Goal: Transaction & Acquisition: Purchase product/service

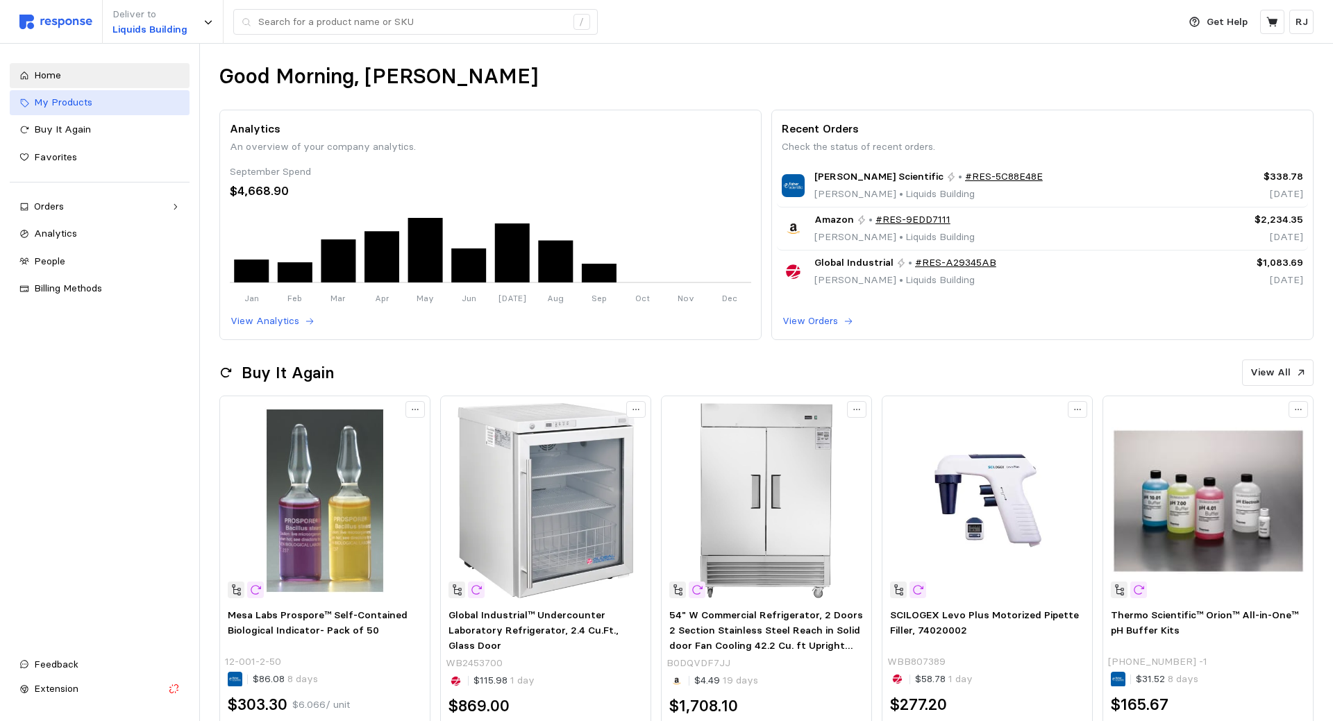
click at [58, 102] on span "My Products" at bounding box center [63, 102] width 58 height 12
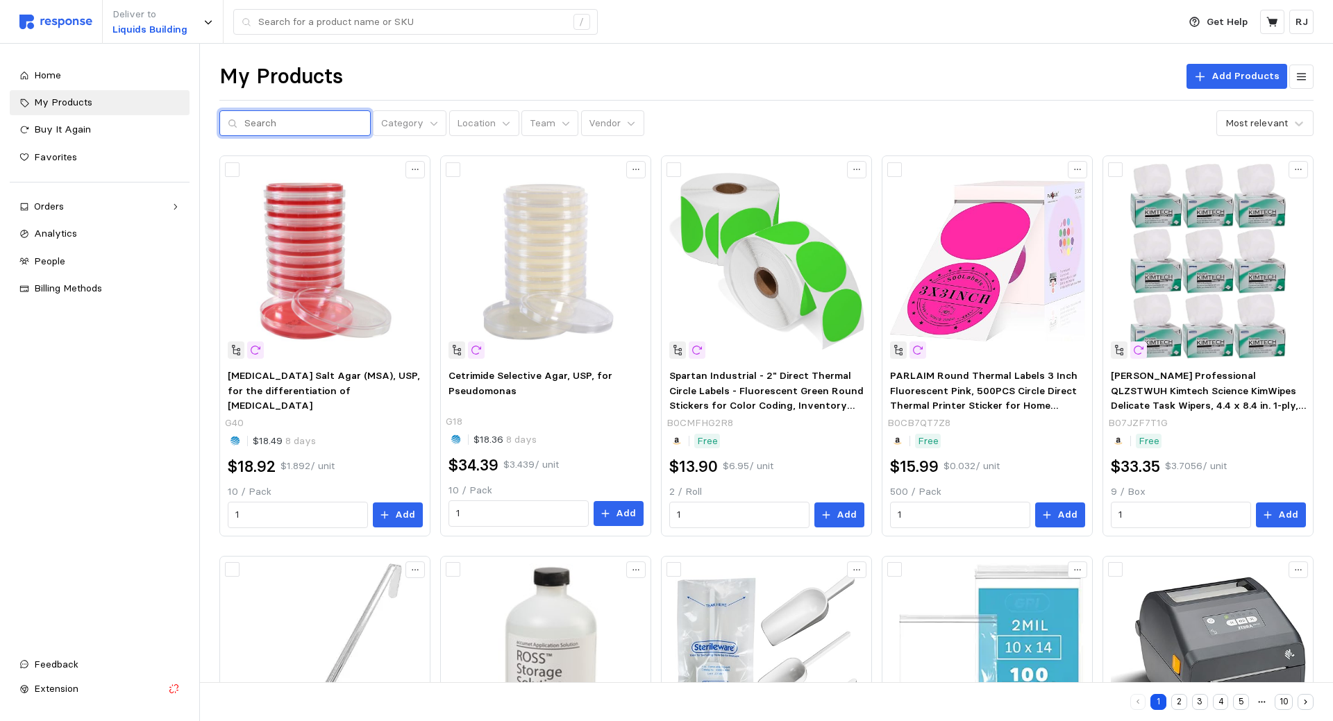
click at [293, 125] on input "text" at bounding box center [303, 123] width 118 height 25
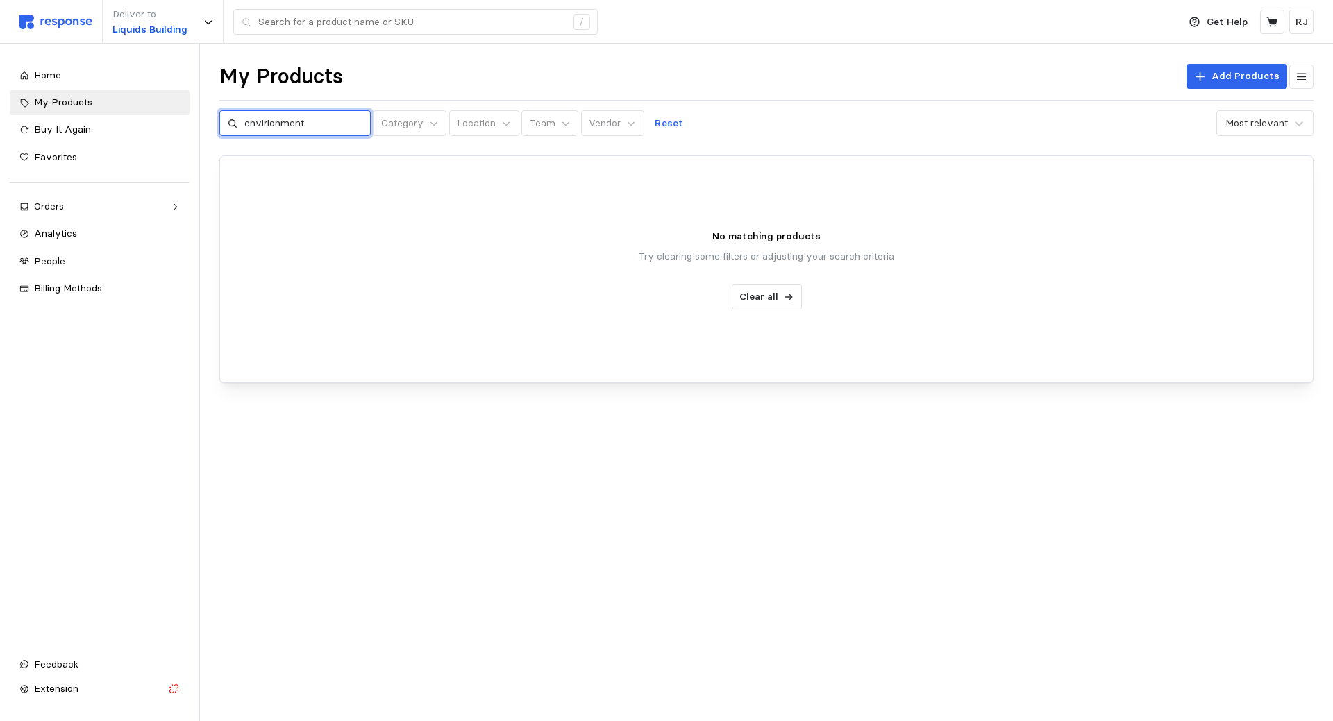
drag, startPoint x: 310, startPoint y: 121, endPoint x: 134, endPoint y: 140, distance: 177.3
click at [244, 136] on input "envirionment" at bounding box center [303, 123] width 118 height 25
type input "swab"
click at [289, 120] on input "swab" at bounding box center [303, 123] width 118 height 25
click at [73, 76] on div "Home" at bounding box center [107, 75] width 146 height 15
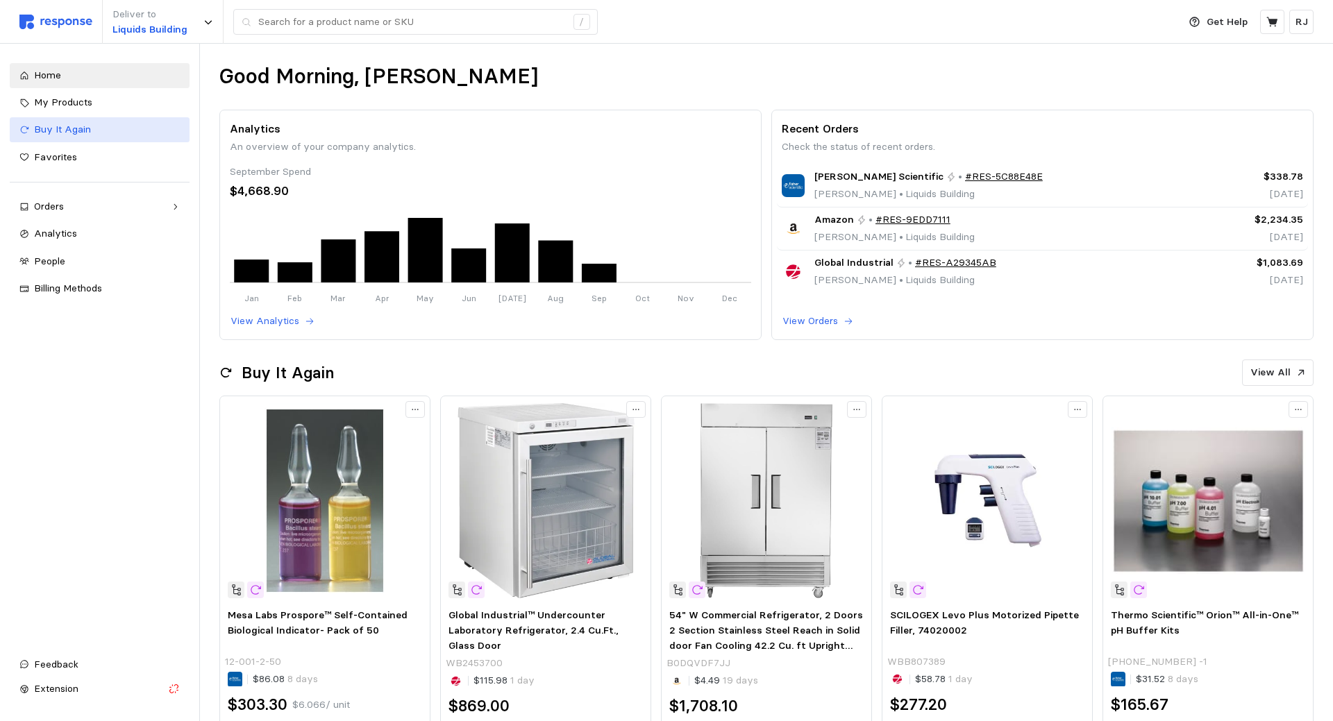
click at [87, 140] on link "Buy It Again" at bounding box center [100, 129] width 180 height 25
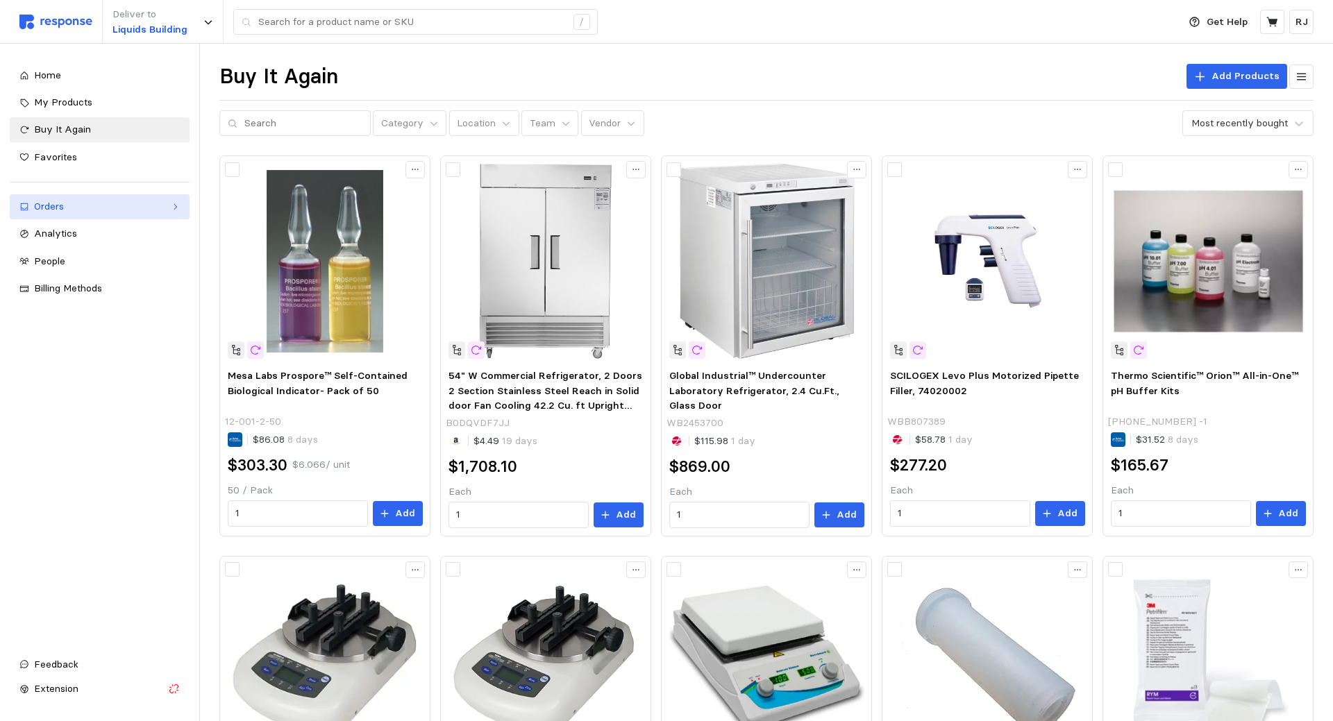
click at [101, 214] on link "Orders" at bounding box center [100, 206] width 180 height 25
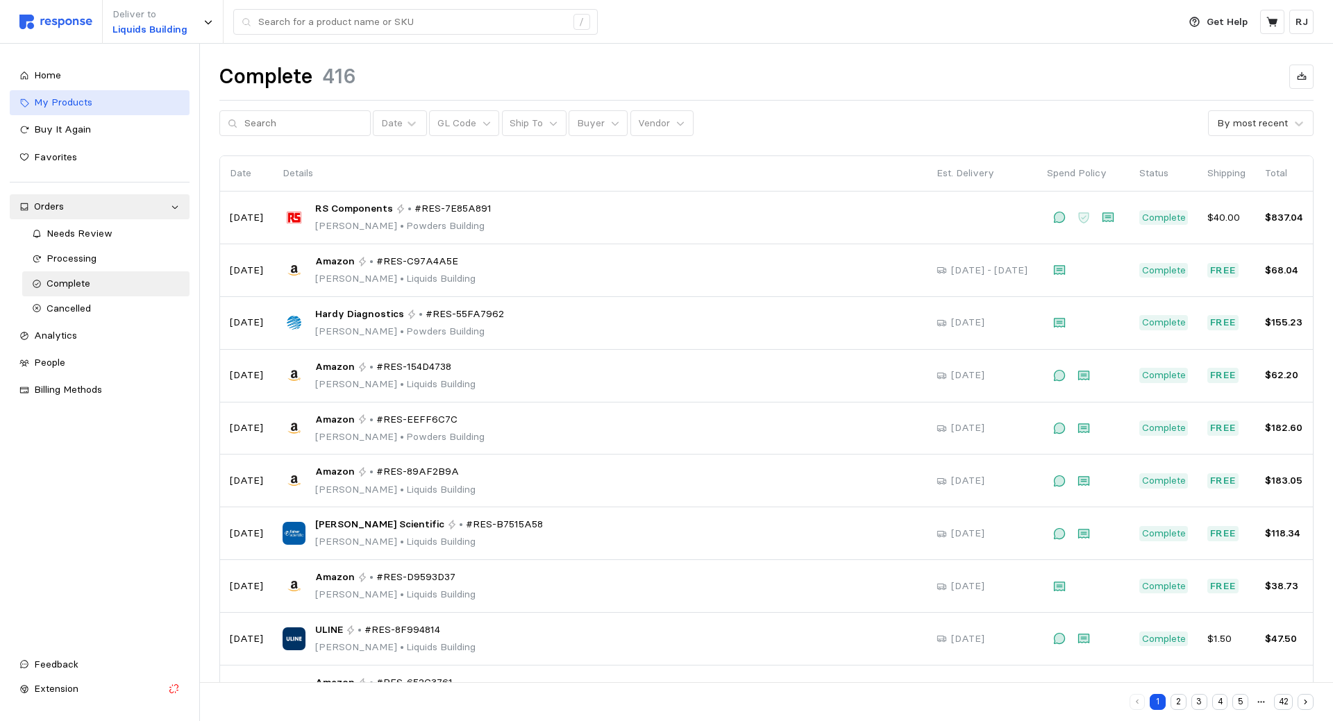
click at [62, 108] on span "My Products" at bounding box center [63, 102] width 58 height 12
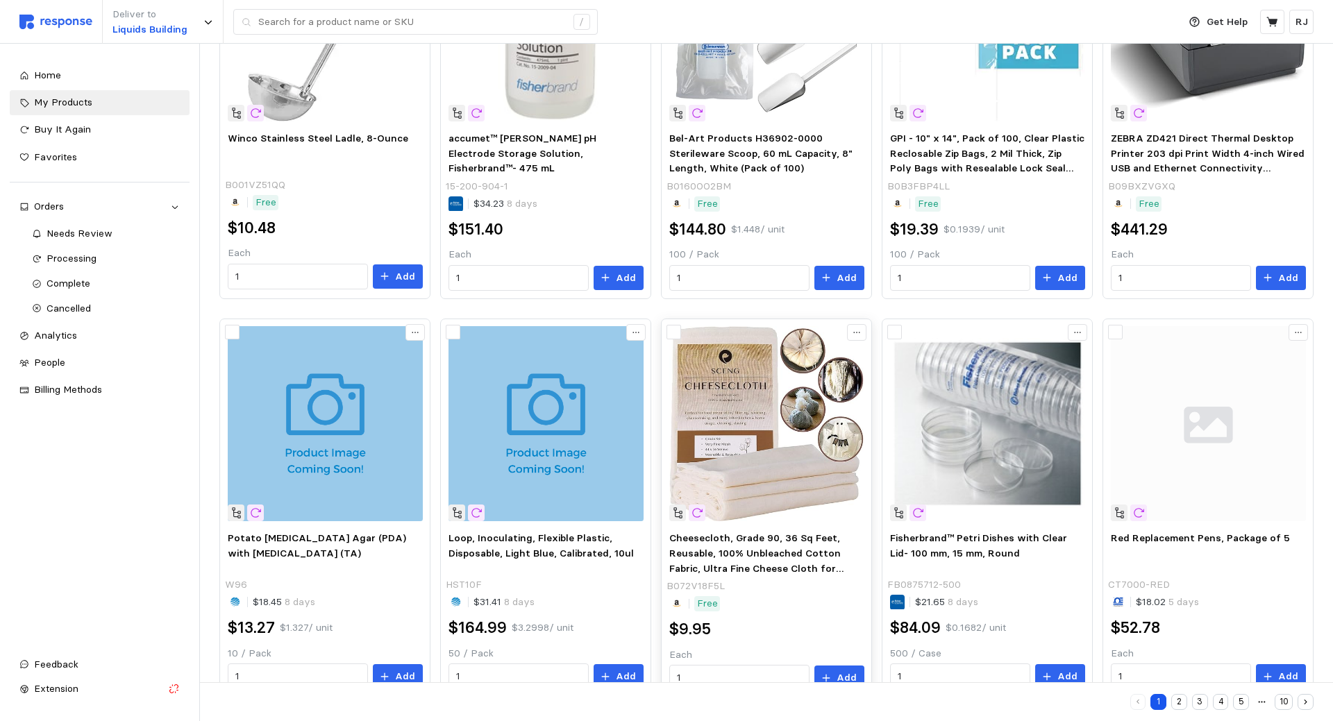
scroll to position [673, 0]
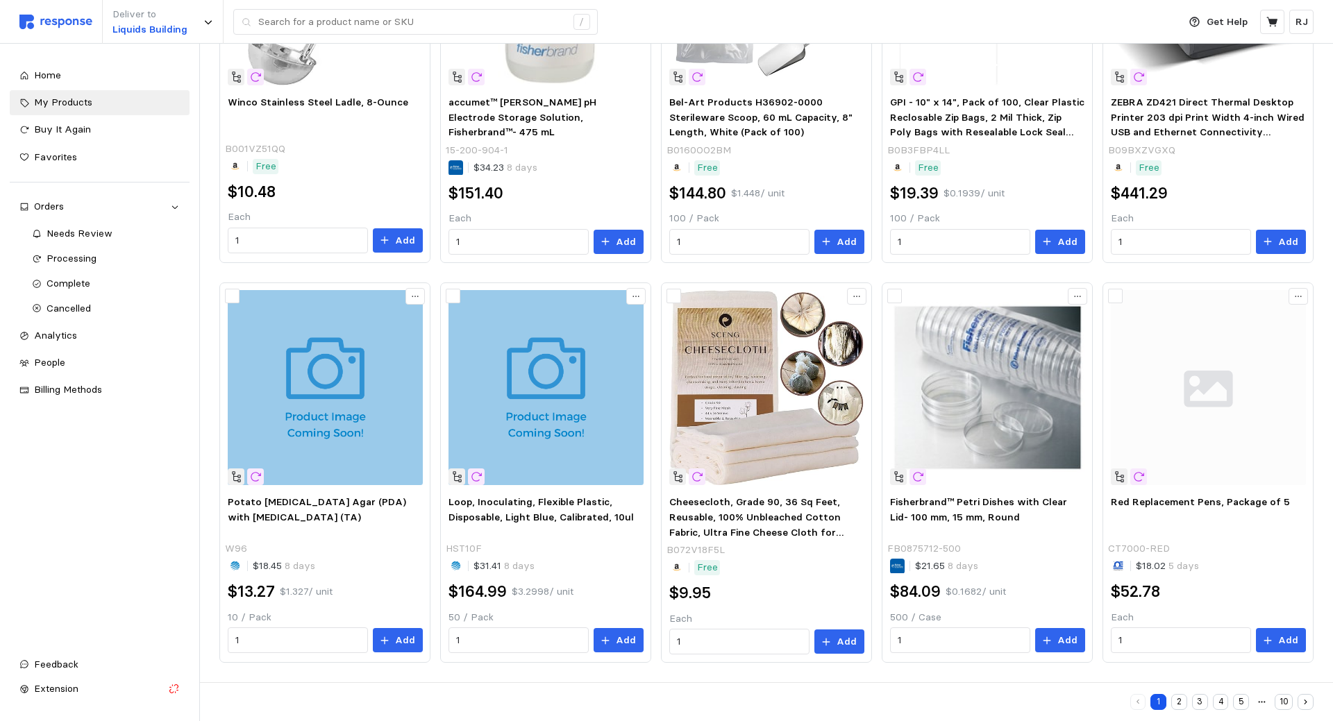
click at [1175, 701] on button "2" at bounding box center [1179, 702] width 16 height 16
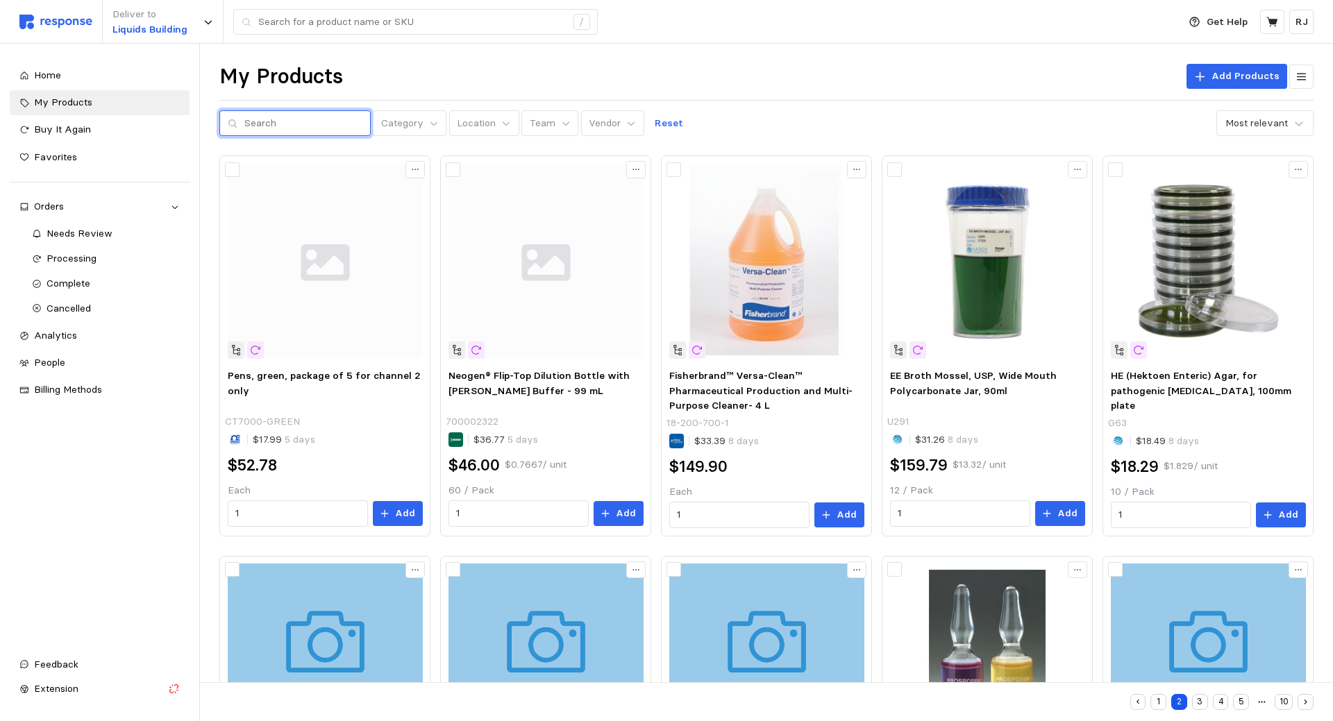
click at [279, 121] on input "text" at bounding box center [303, 123] width 118 height 25
type input "environmental"
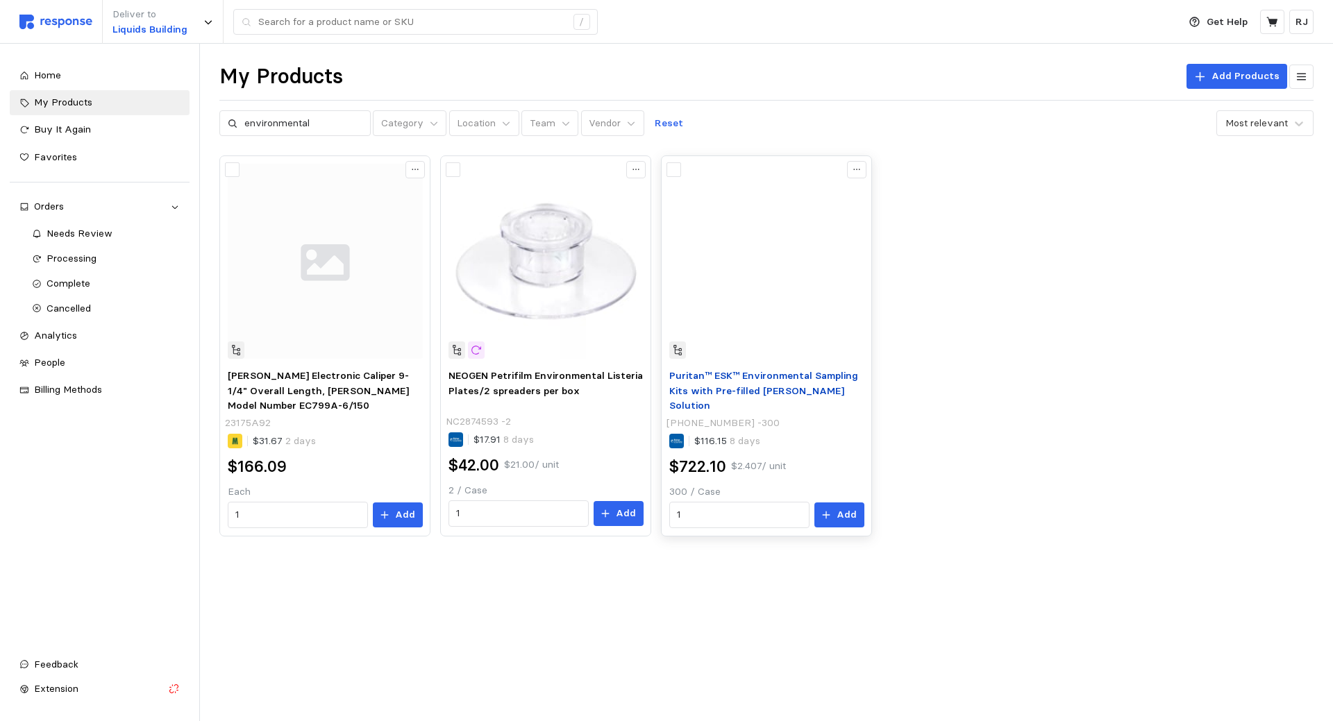
click at [778, 374] on span "Puritan™ ESK™ Environmental Sampling Kits with Pre-filled [PERSON_NAME] Solution" at bounding box center [763, 390] width 189 height 42
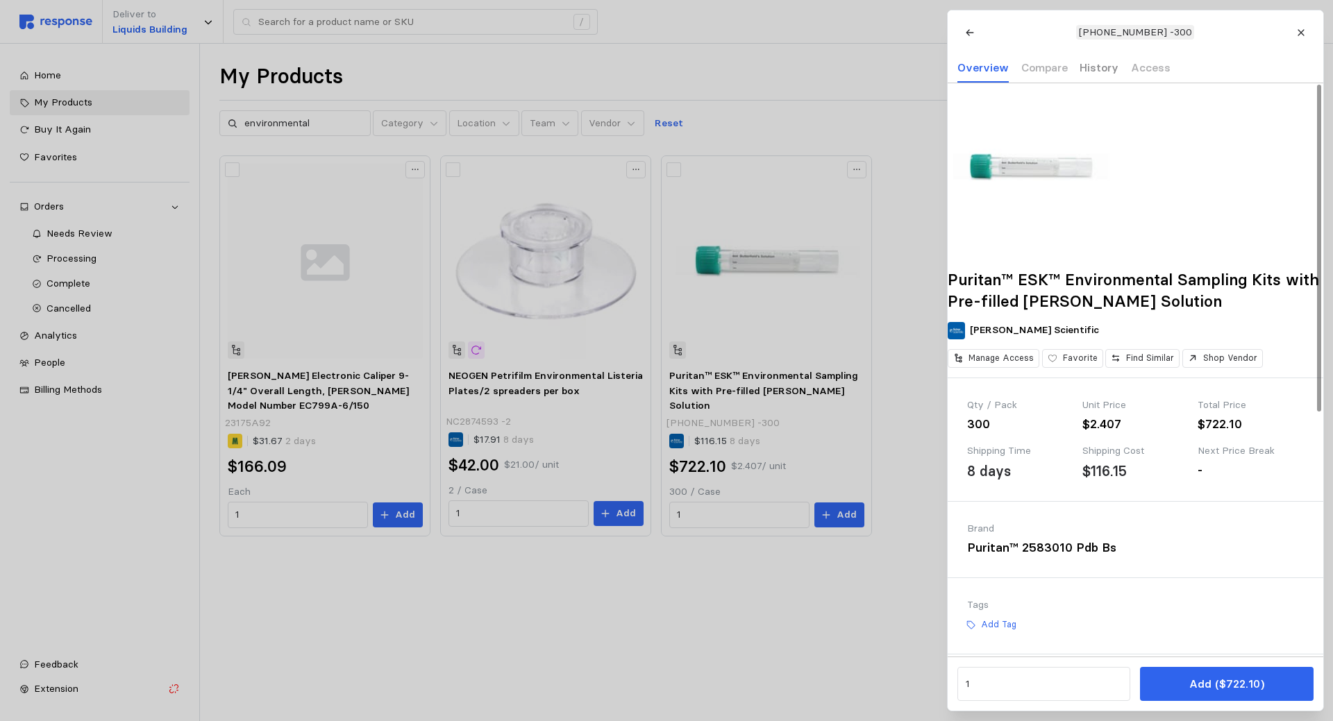
click at [1085, 70] on p "History" at bounding box center [1098, 67] width 39 height 17
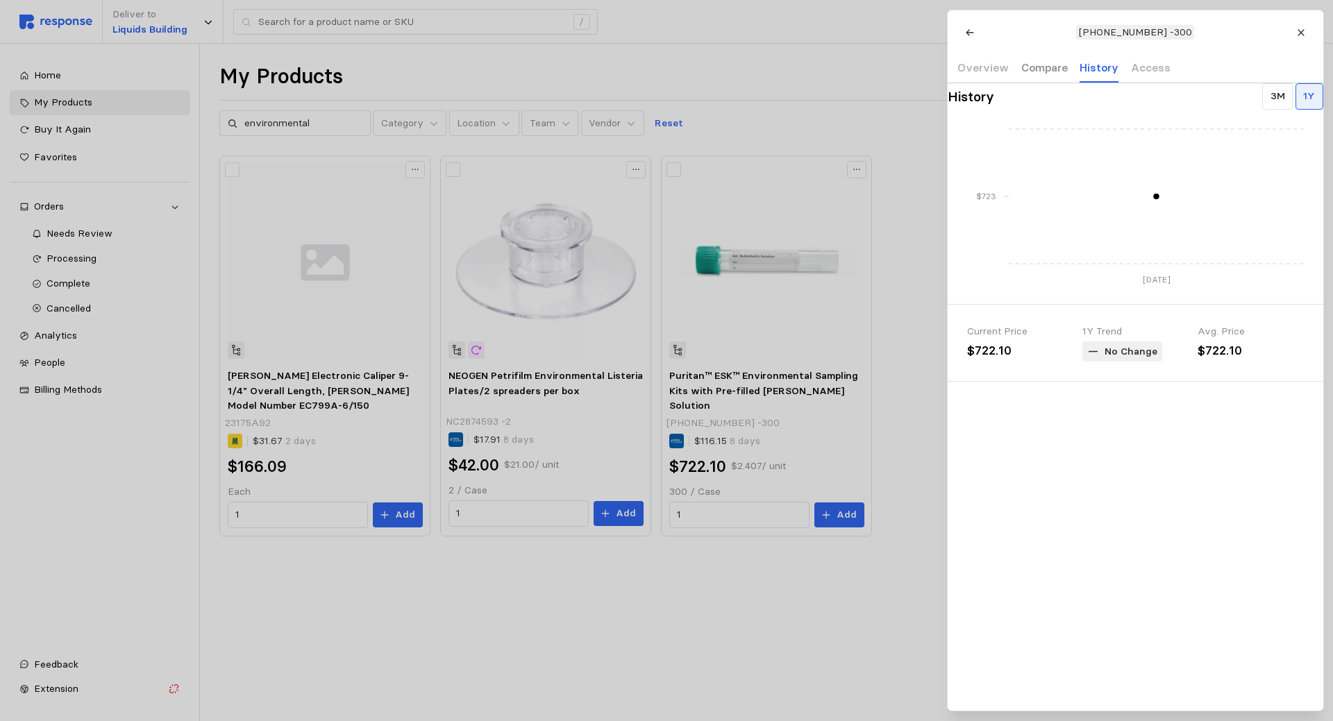
click at [1040, 65] on p "Compare" at bounding box center [1043, 67] width 46 height 17
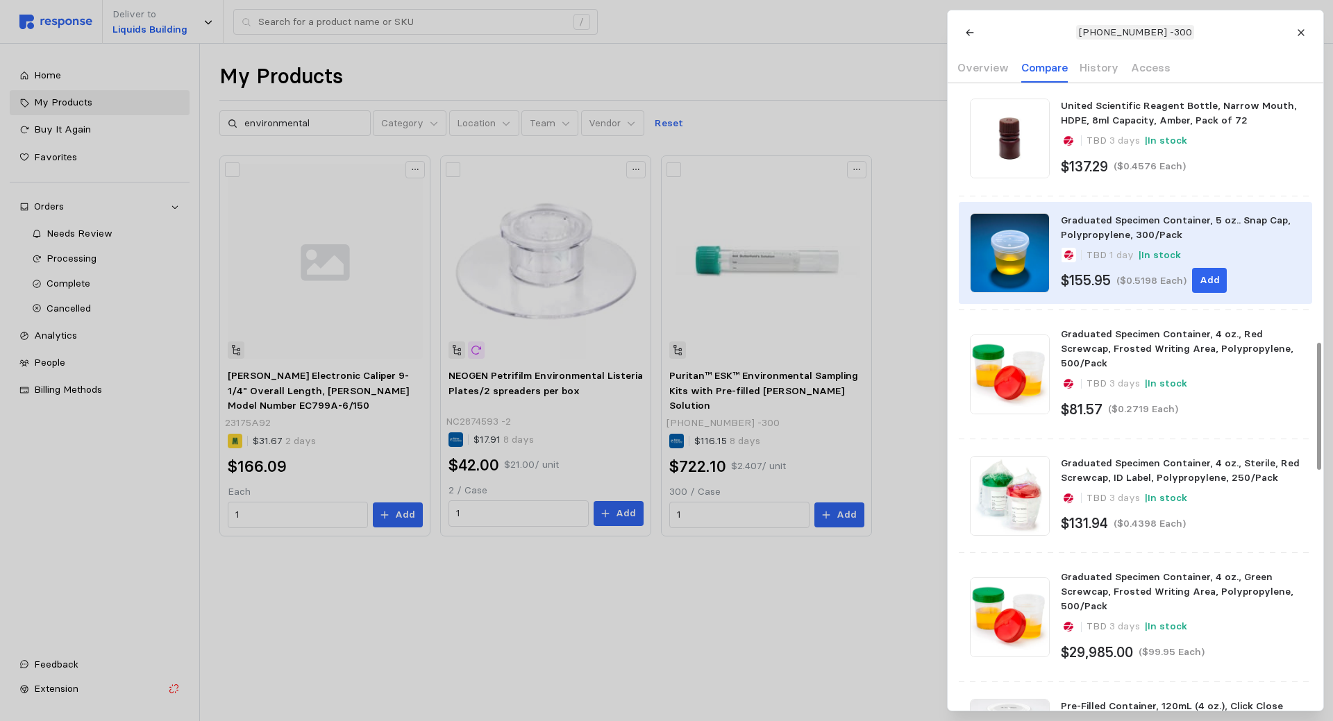
scroll to position [1124, 0]
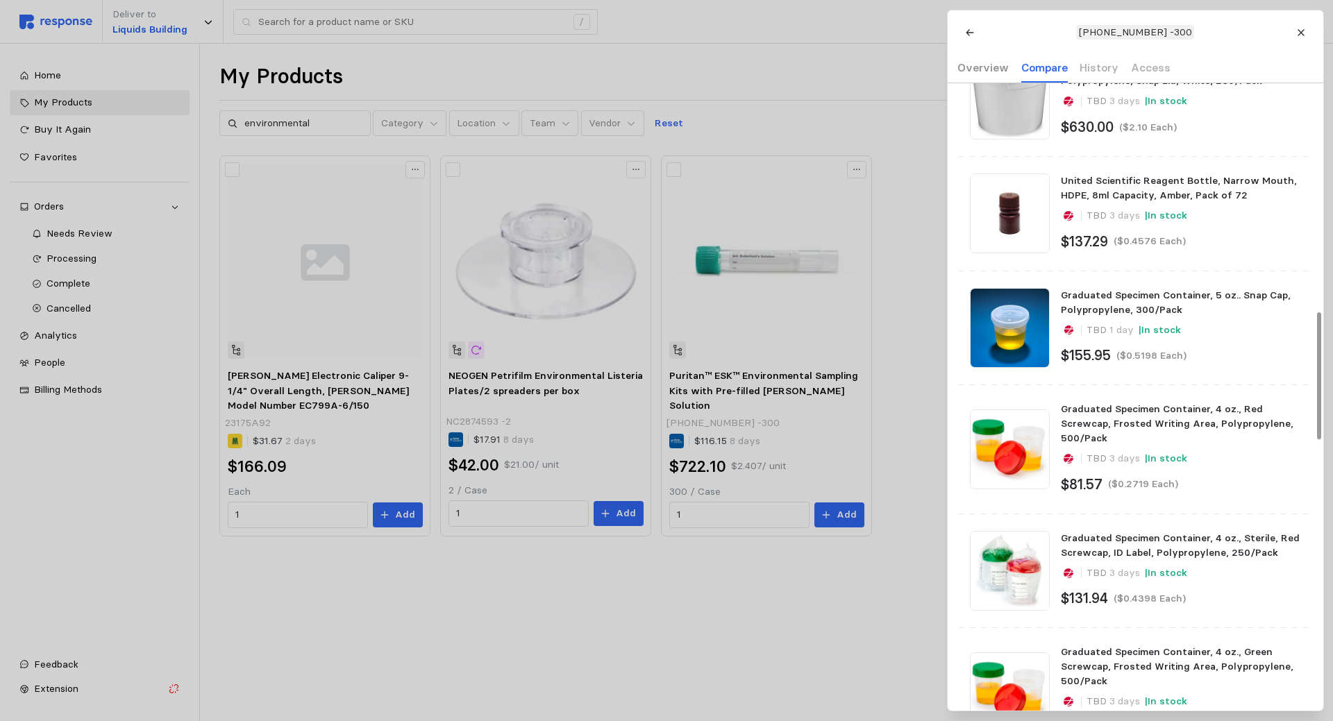
click at [995, 70] on p "Overview" at bounding box center [982, 67] width 51 height 17
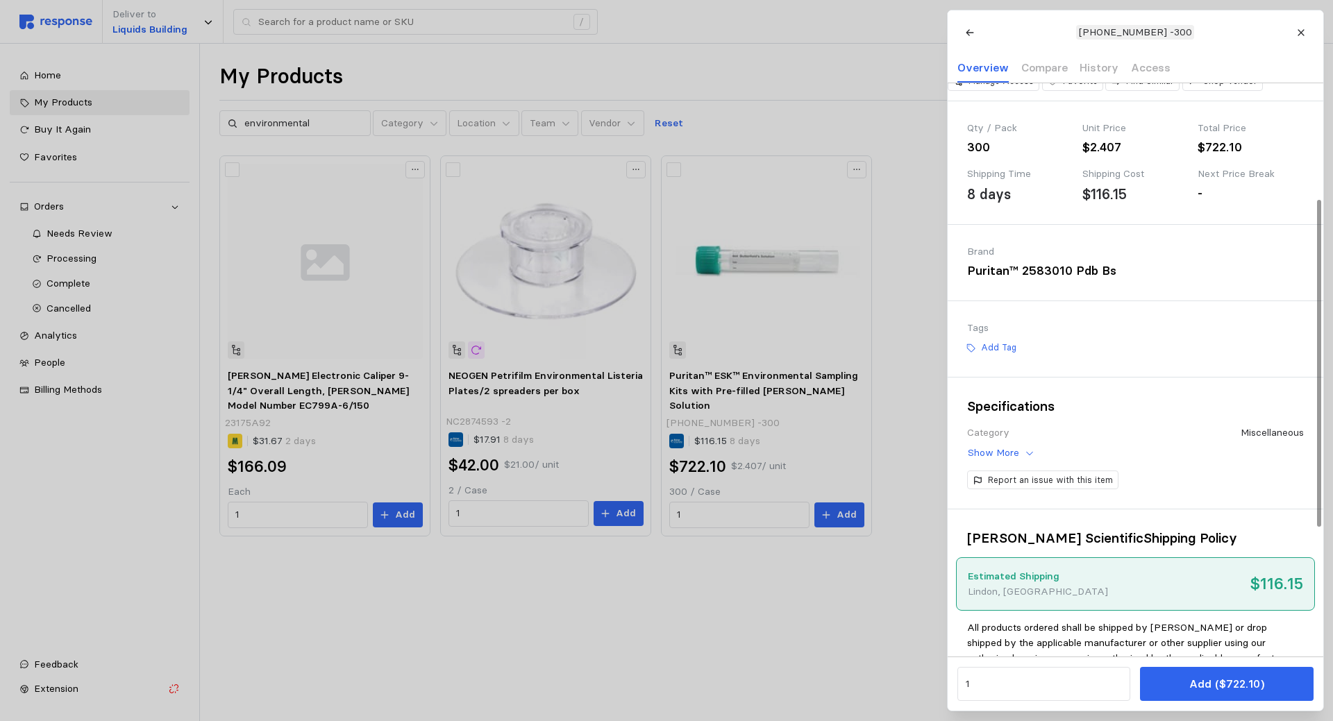
scroll to position [202, 0]
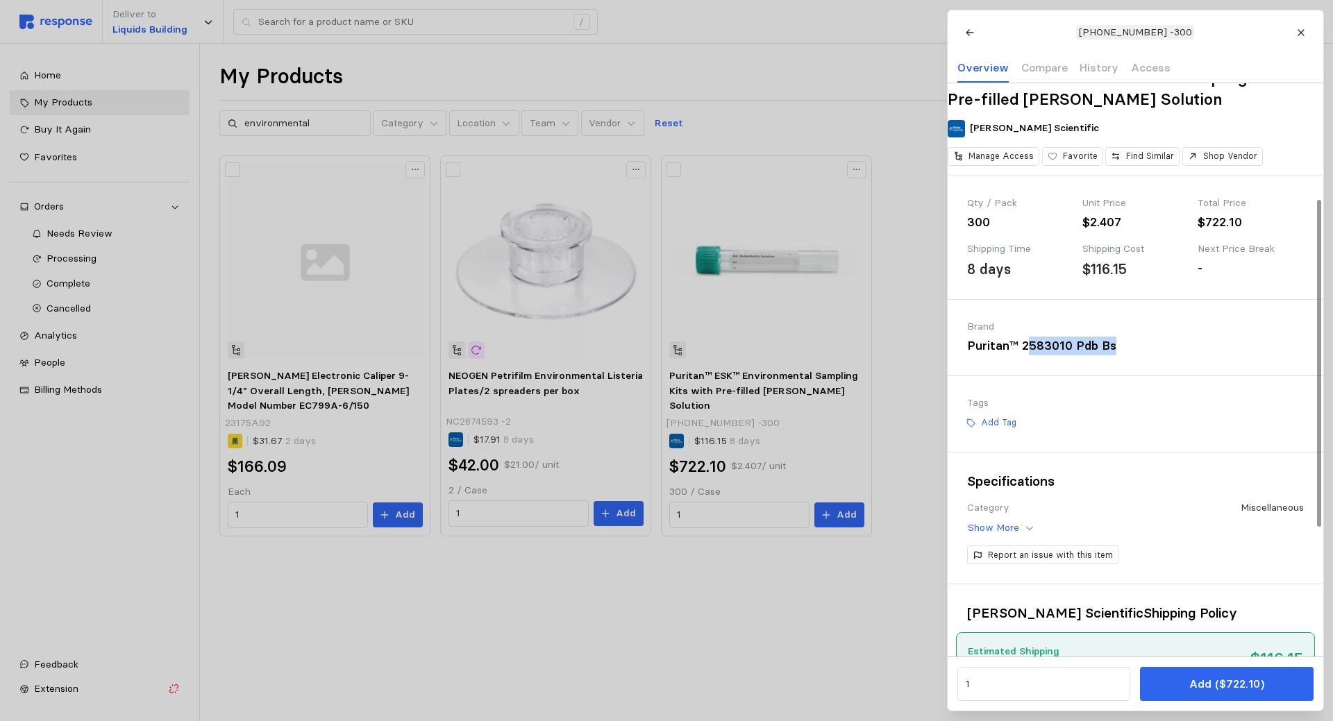
drag, startPoint x: 1110, startPoint y: 369, endPoint x: 1029, endPoint y: 364, distance: 81.3
click at [1029, 355] on div "Puritan™ 2583010 Pdb Bs" at bounding box center [1048, 346] width 163 height 19
drag, startPoint x: 1231, startPoint y: 121, endPoint x: 954, endPoint y: 103, distance: 277.5
click at [954, 103] on h2 "Puritan™ ESK™ Environmental Sampling Kits with Pre-filled [PERSON_NAME] Solution" at bounding box center [1134, 88] width 375 height 42
copy h2 "Puritan™ ESK™ Environmental Sampling Kits with Pre-filled [PERSON_NAME] Solution"
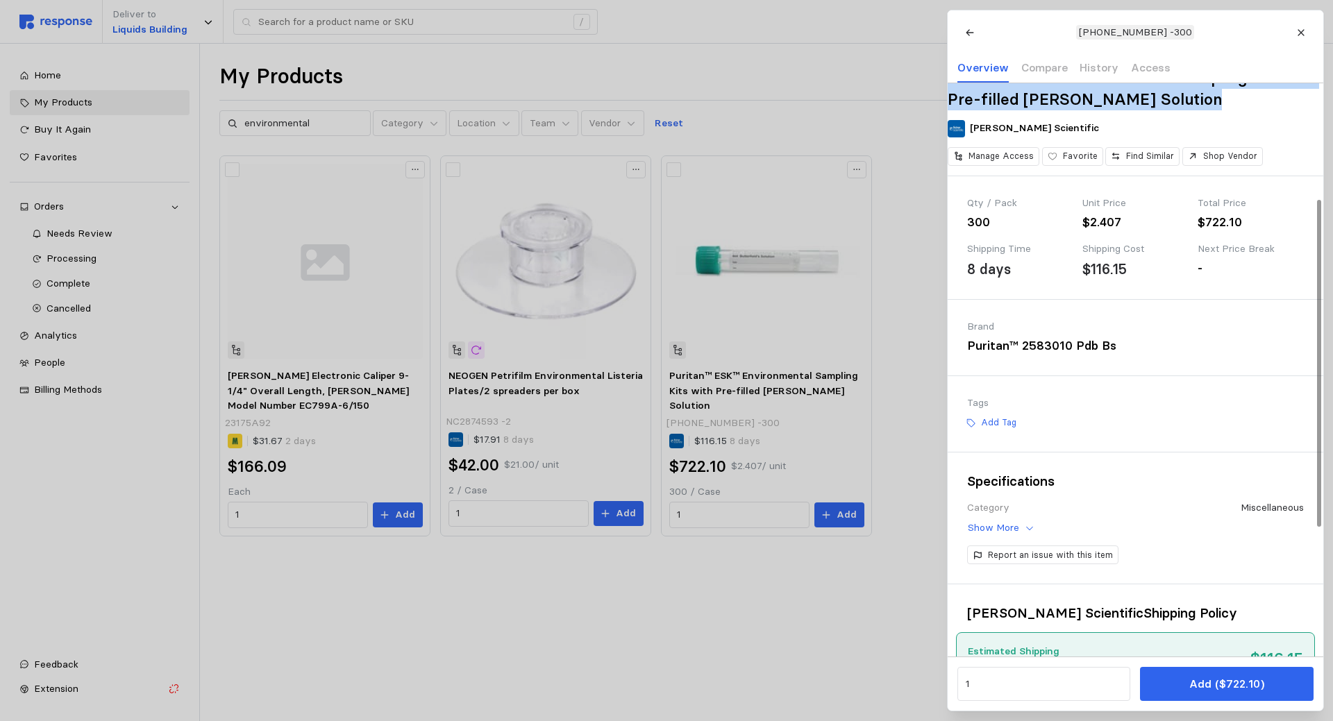
scroll to position [427, 0]
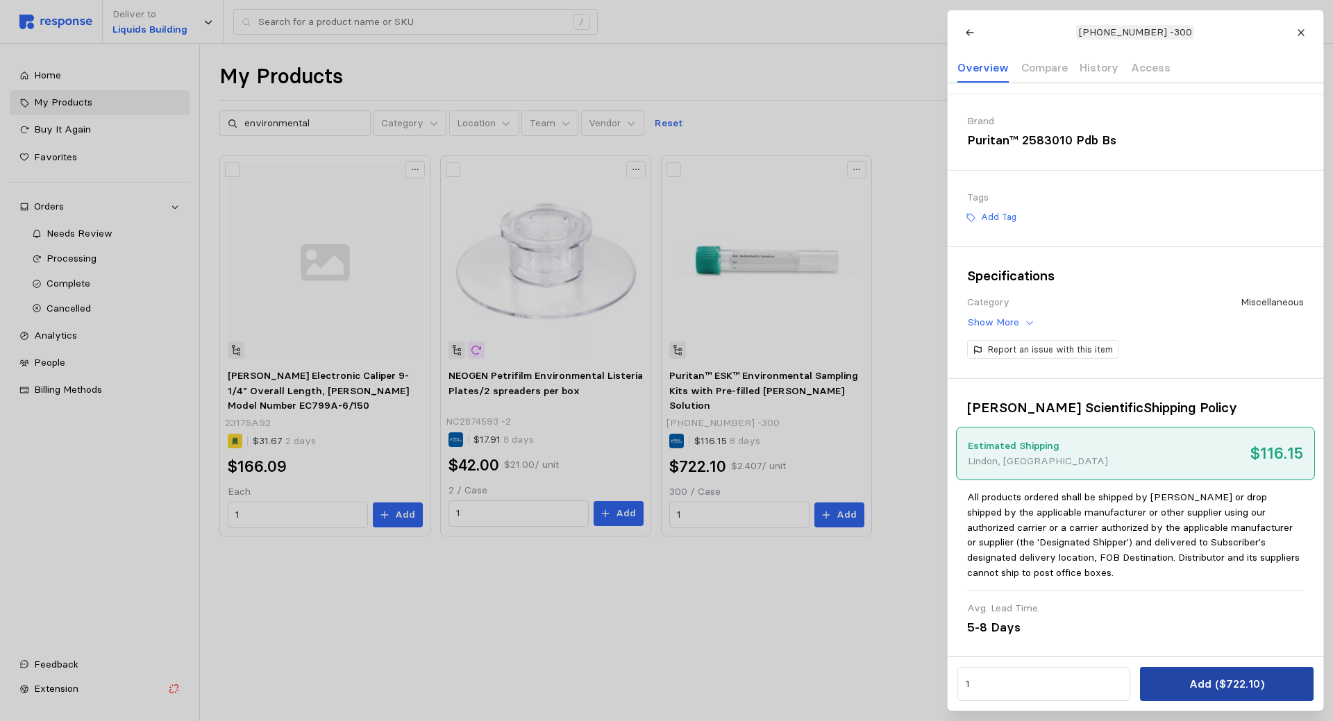
click at [1192, 674] on button "Add ($722.10)" at bounding box center [1226, 684] width 173 height 34
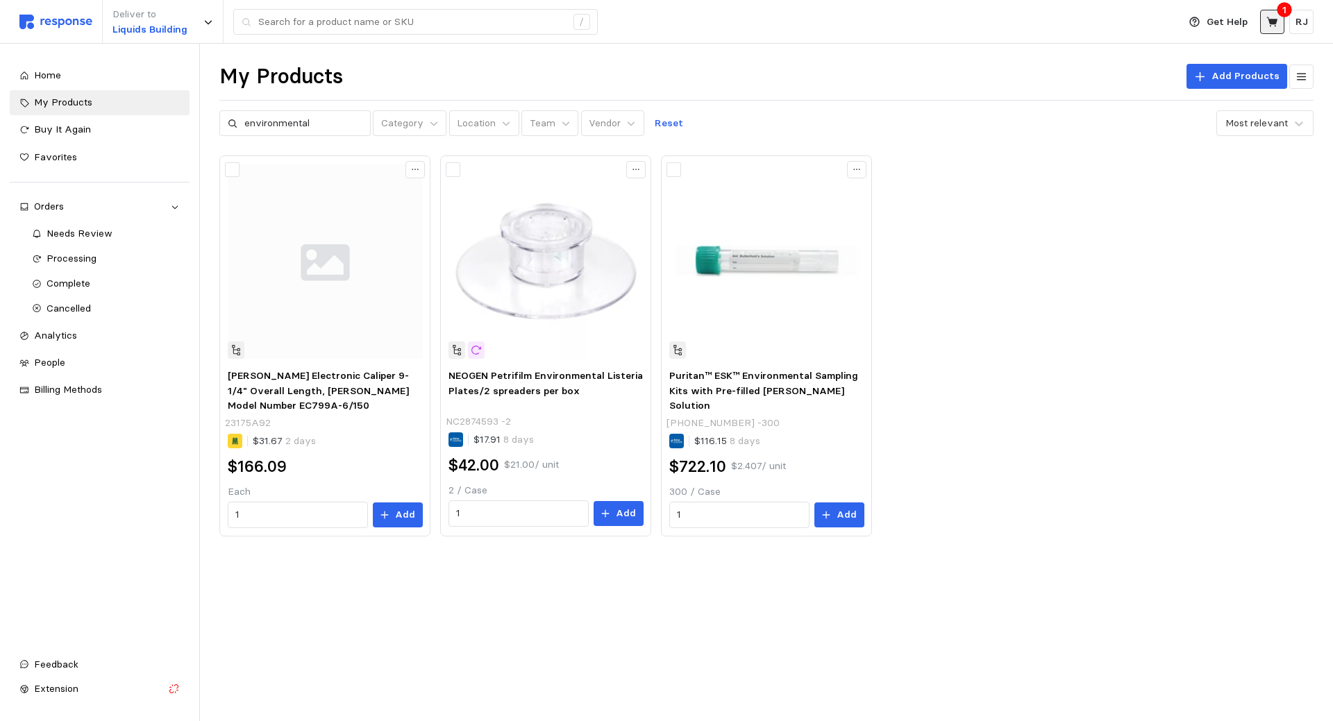
click at [1272, 27] on icon at bounding box center [1272, 22] width 12 height 12
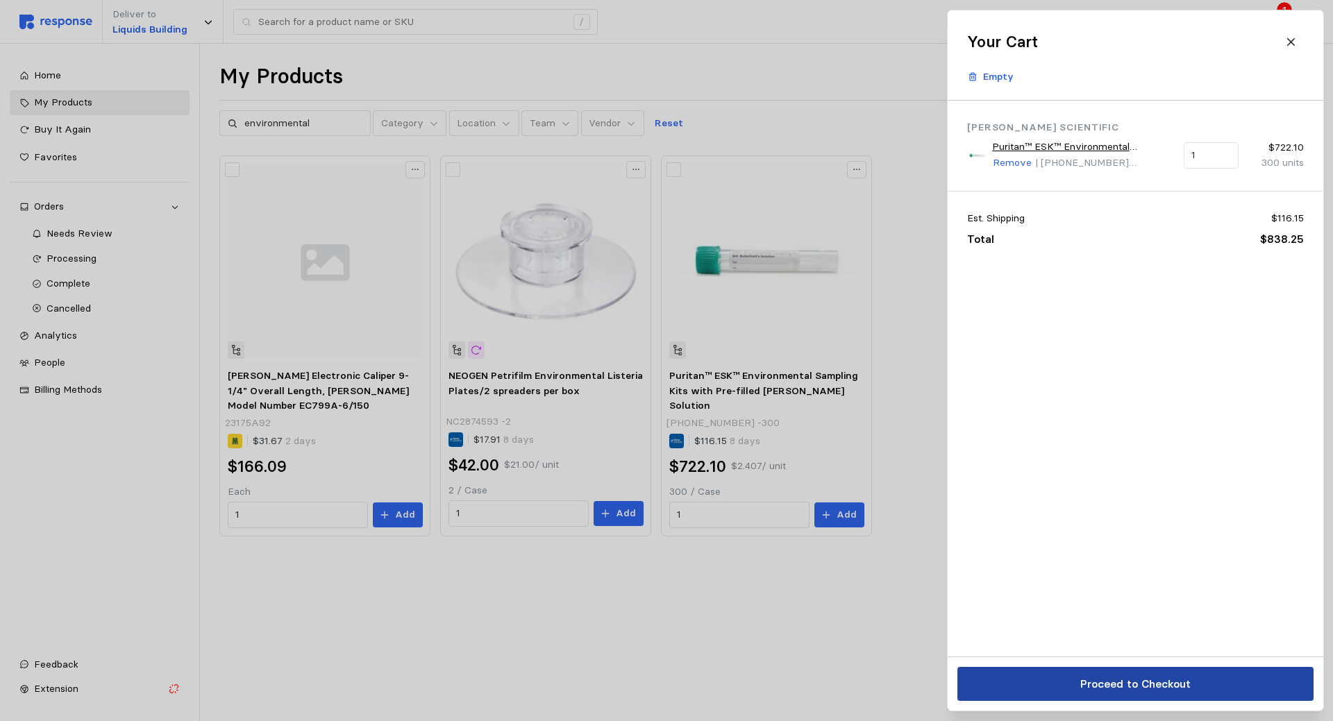
click at [1107, 688] on p "Proceed to Checkout" at bounding box center [1134, 683] width 110 height 17
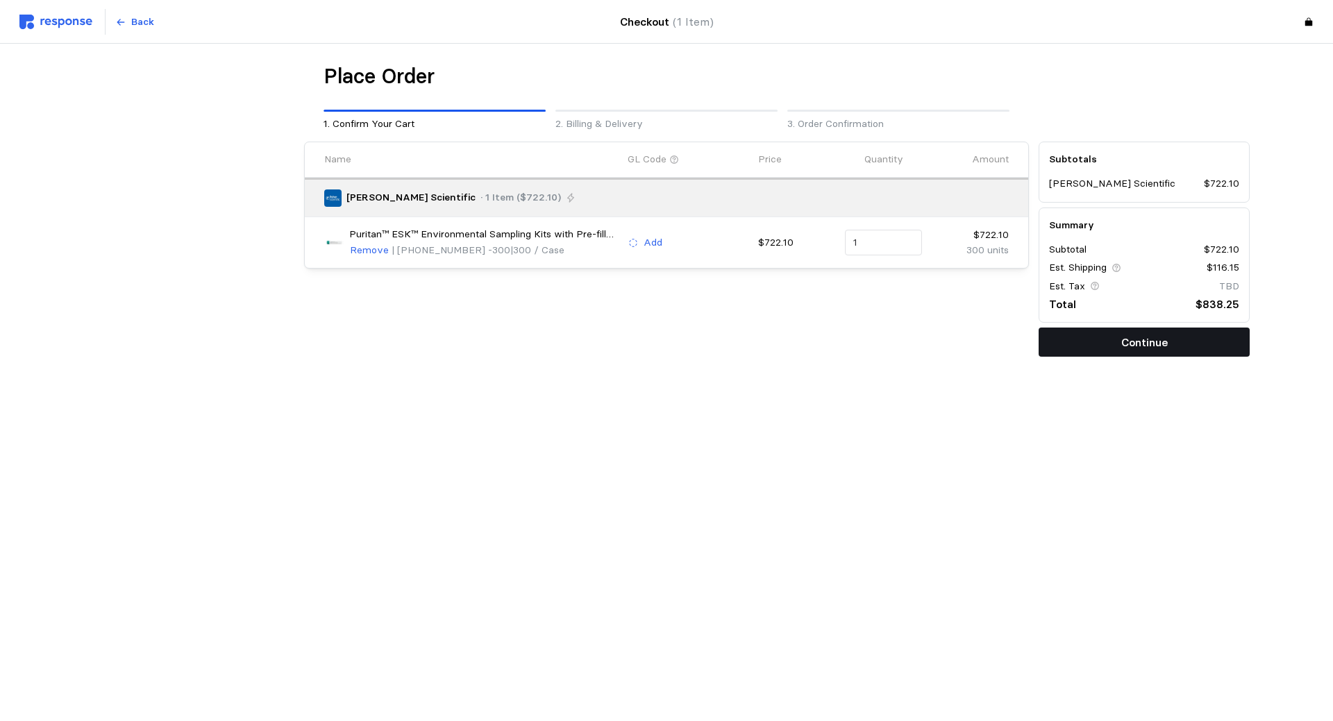
click at [1100, 338] on button "Continue" at bounding box center [1143, 342] width 211 height 29
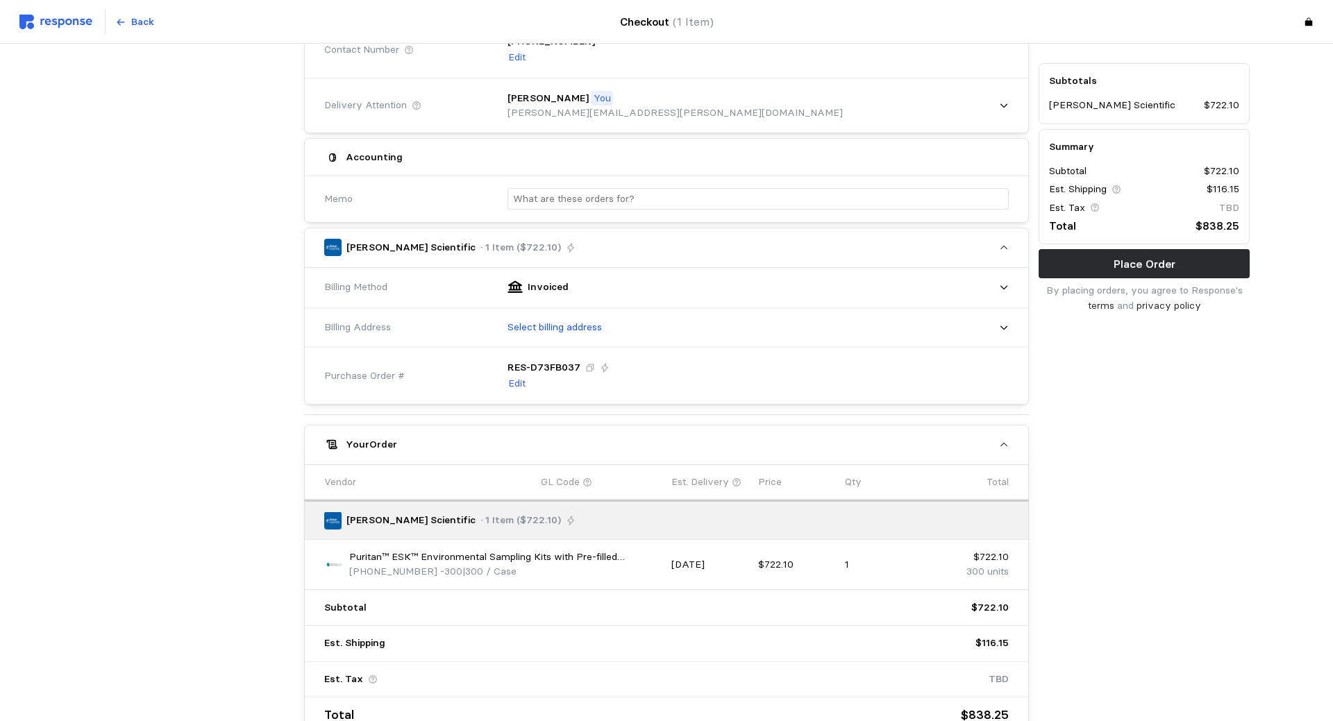
scroll to position [283, 0]
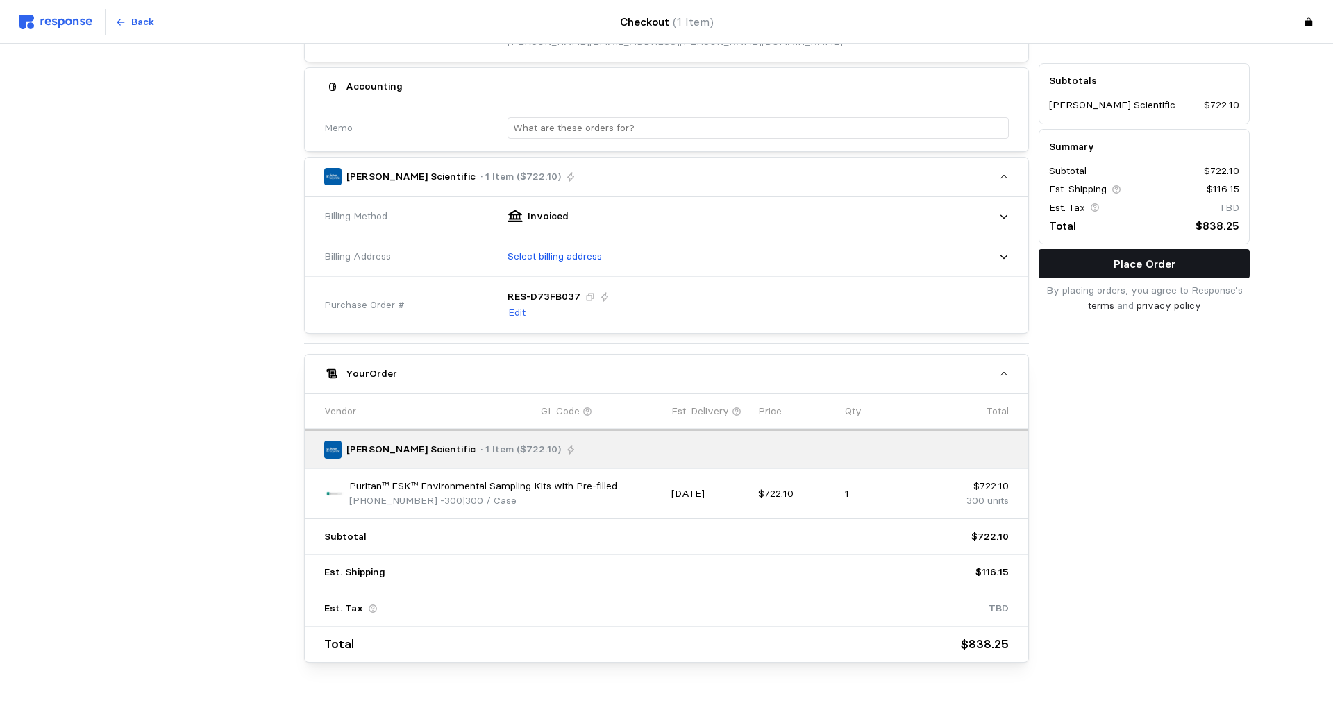
click at [1072, 267] on button "Place Order" at bounding box center [1143, 263] width 211 height 29
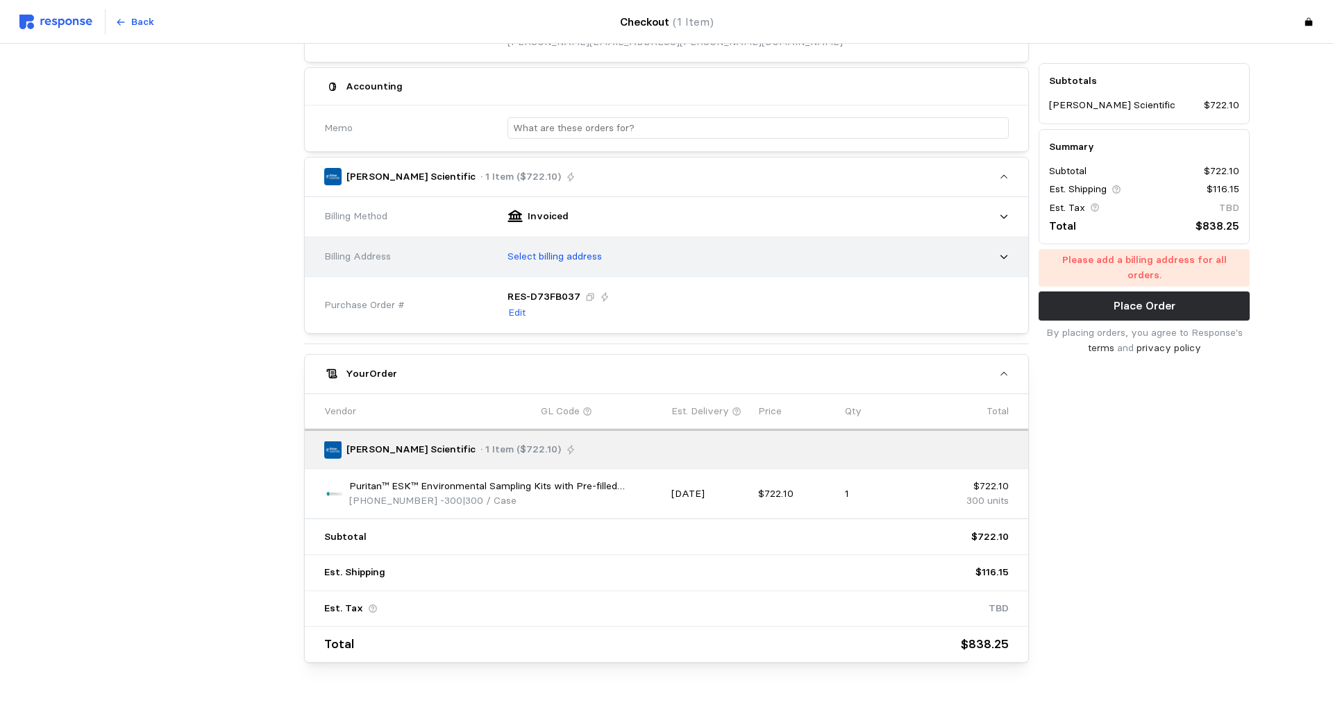
click at [1002, 255] on icon at bounding box center [1004, 257] width 10 height 10
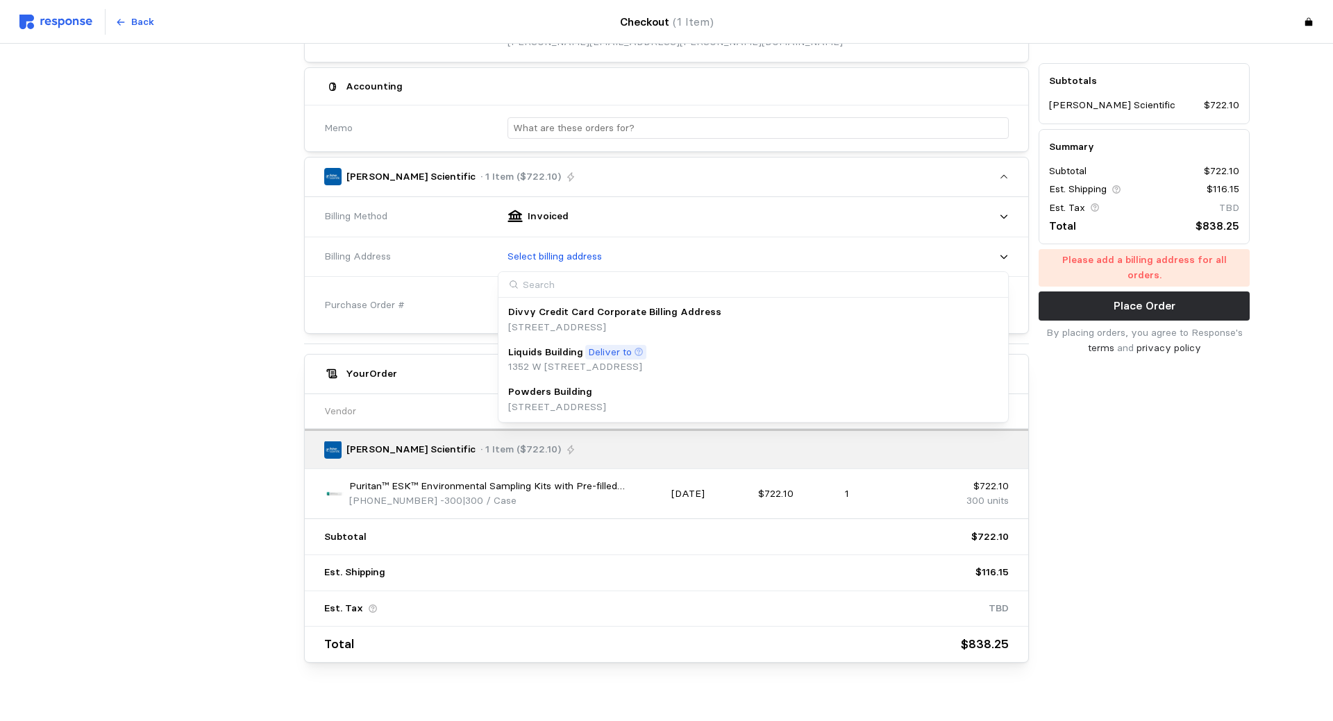
click at [762, 400] on div "Powders Building [STREET_ADDRESS]" at bounding box center [753, 399] width 491 height 30
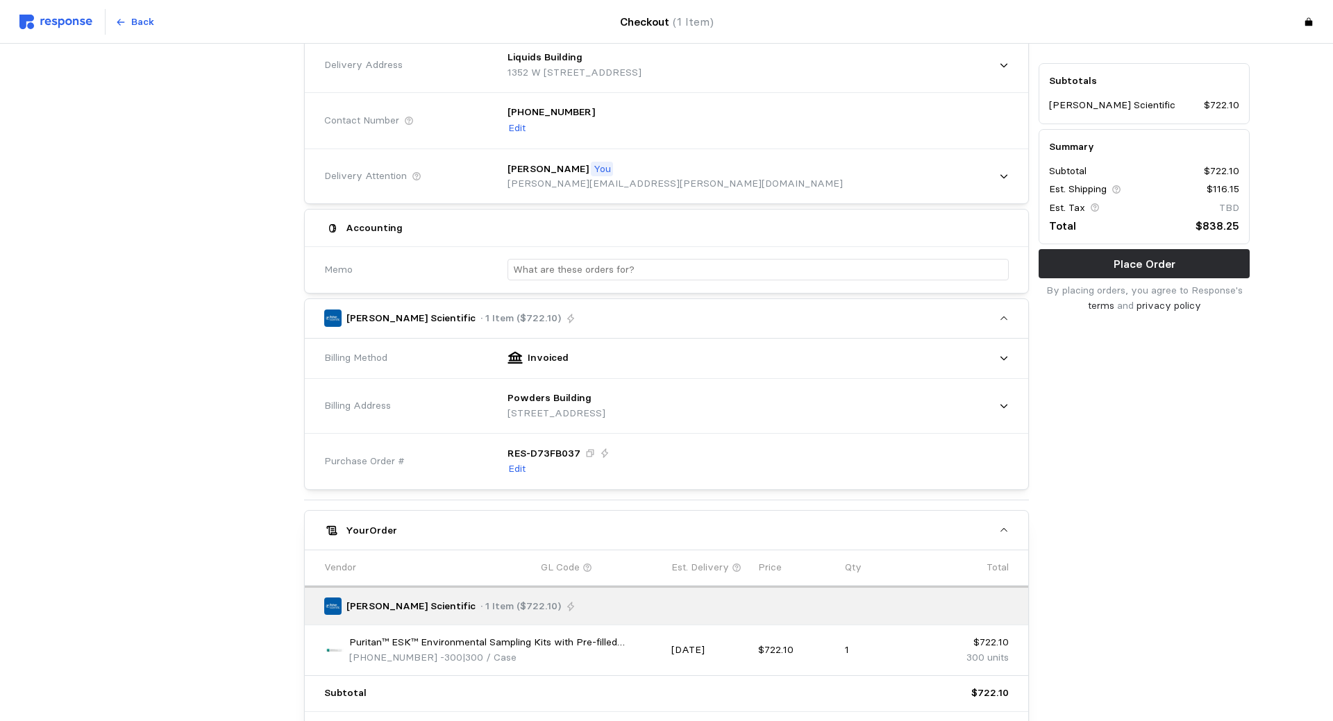
scroll to position [0, 0]
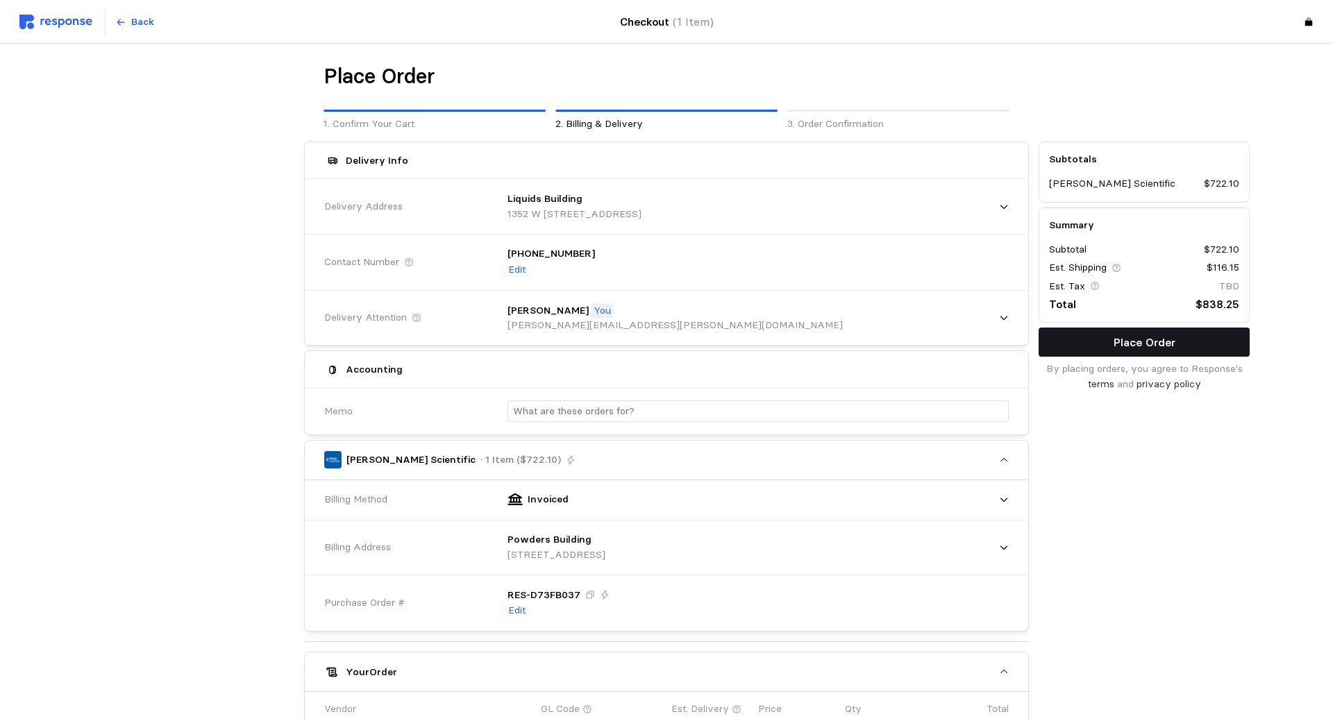
click at [1146, 346] on p "Place Order" at bounding box center [1144, 342] width 62 height 17
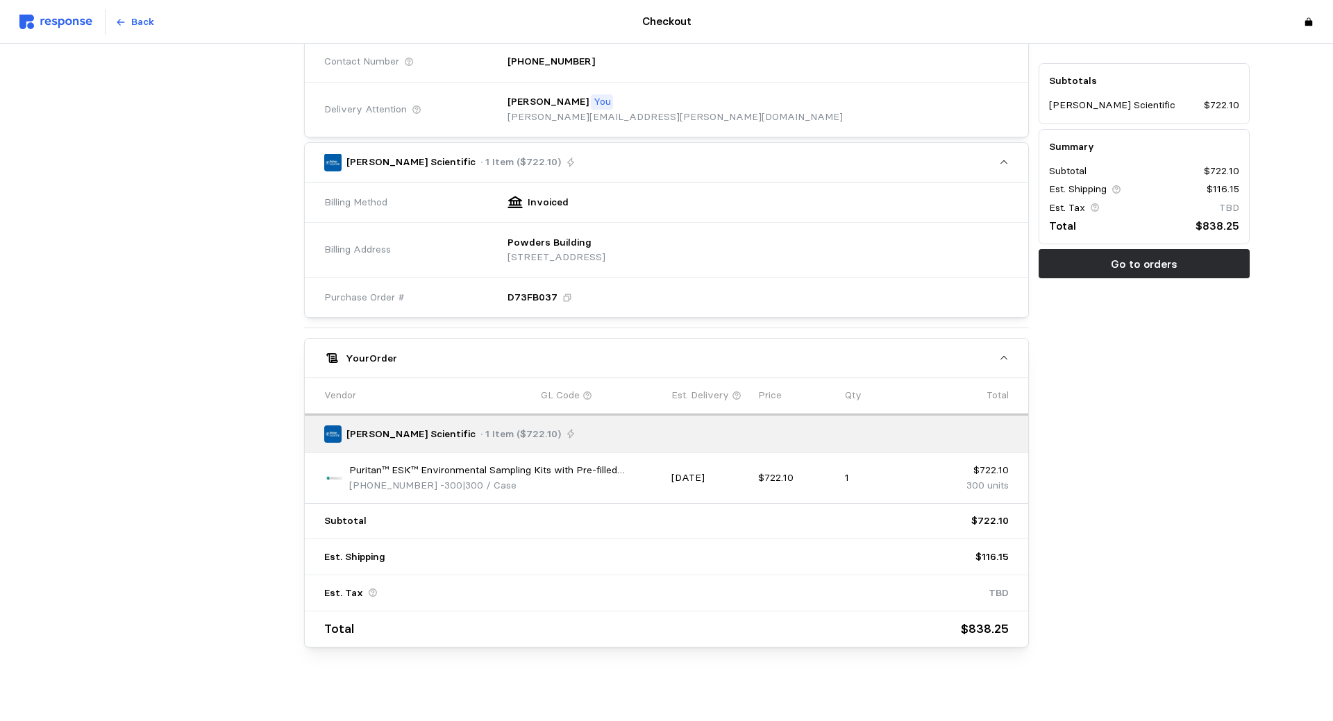
scroll to position [287, 0]
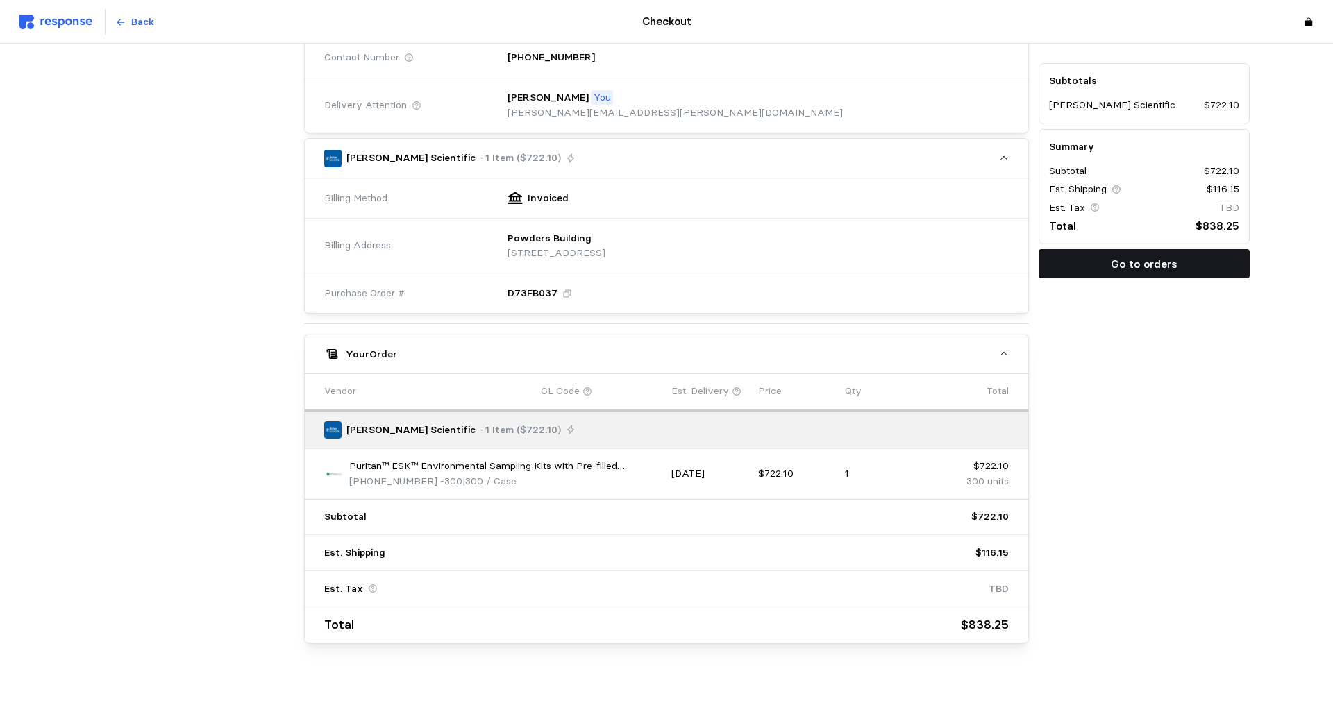
click at [1126, 269] on p "Go to orders" at bounding box center [1143, 263] width 67 height 17
